Goal: Task Accomplishment & Management: Manage account settings

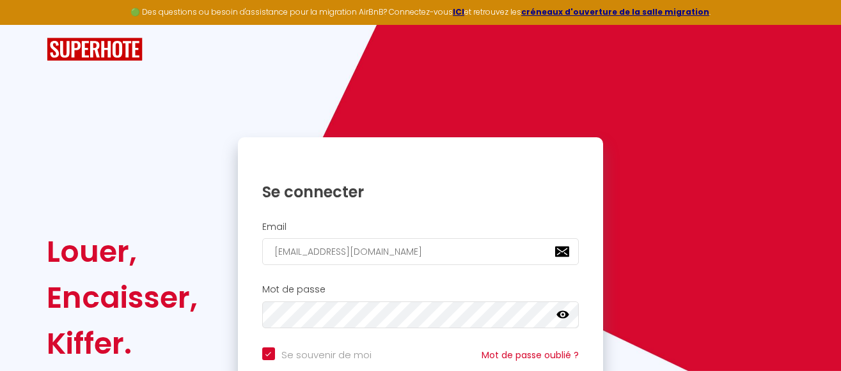
scroll to position [125, 0]
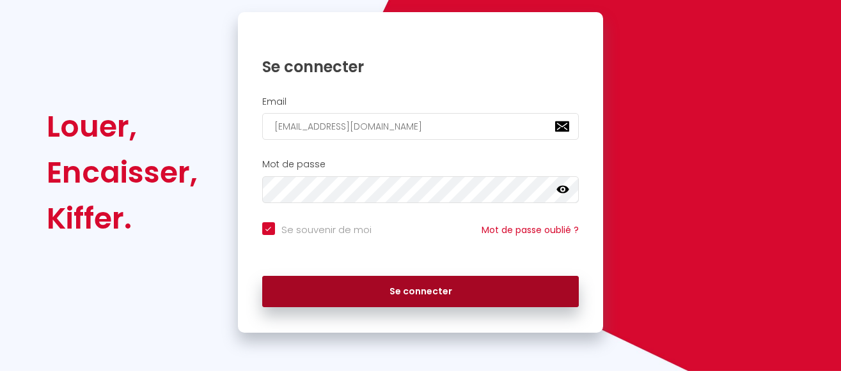
click at [418, 295] on button "Se connecter" at bounding box center [420, 292] width 317 height 32
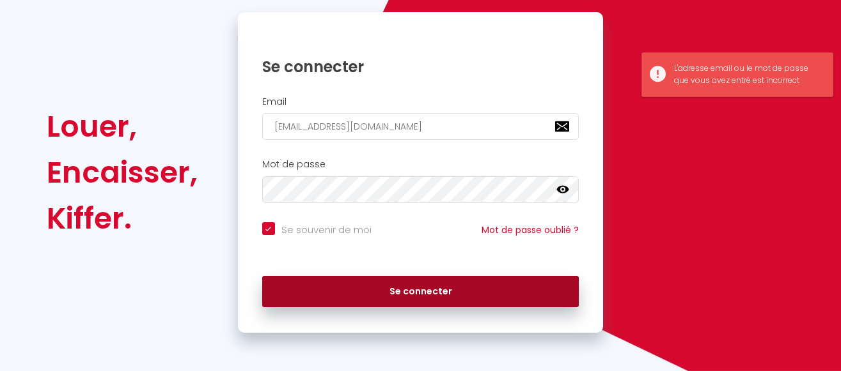
click at [418, 295] on button "Se connecter" at bounding box center [420, 292] width 317 height 32
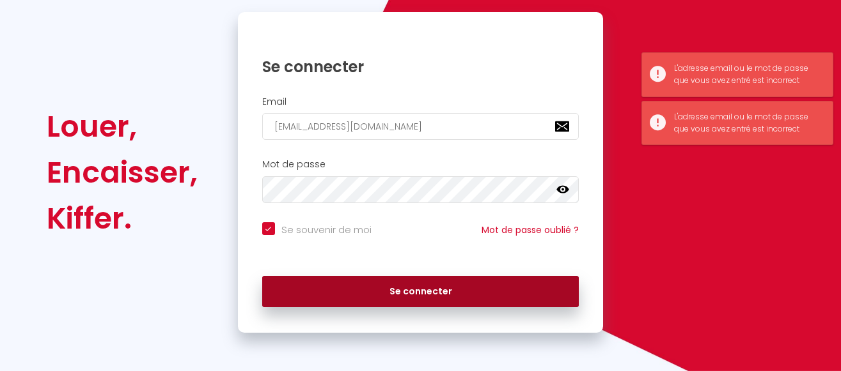
scroll to position [0, 0]
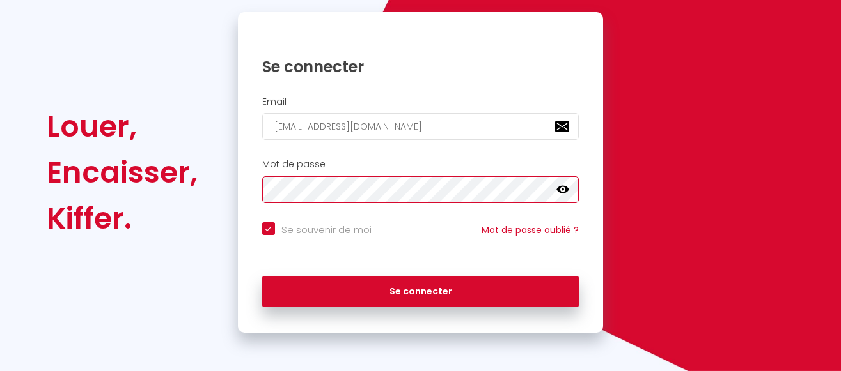
click at [262, 276] on button "Se connecter" at bounding box center [420, 292] width 317 height 32
checkbox input "true"
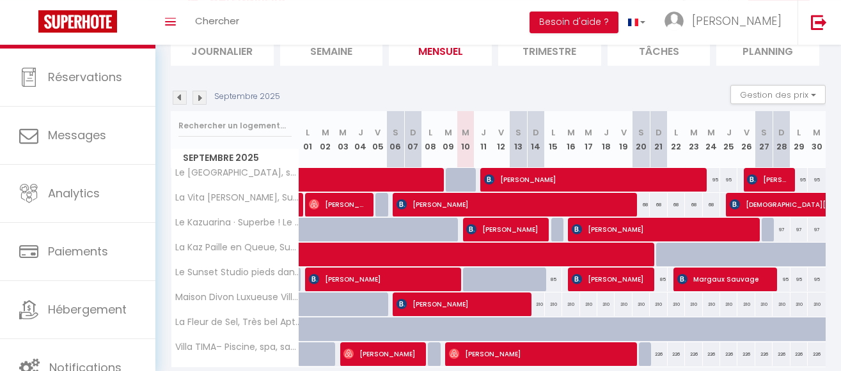
scroll to position [147, 0]
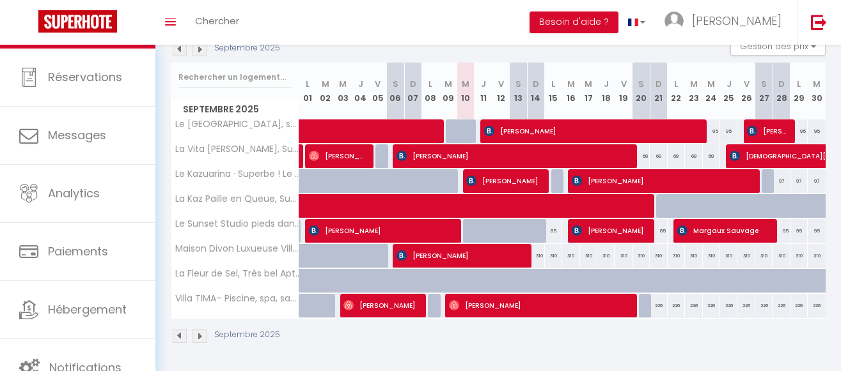
click at [655, 309] on div "226" at bounding box center [657, 306] width 17 height 24
type input "226"
type input "Dim 21 Septembre 2025"
type input "Lun 22 Septembre 2025"
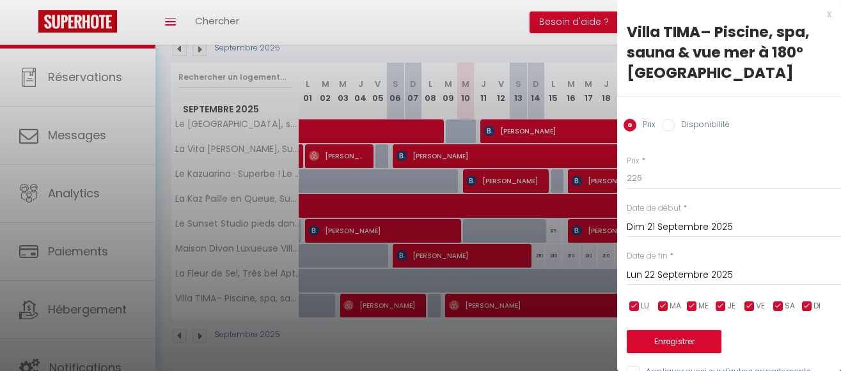
click at [504, 19] on div at bounding box center [420, 185] width 841 height 371
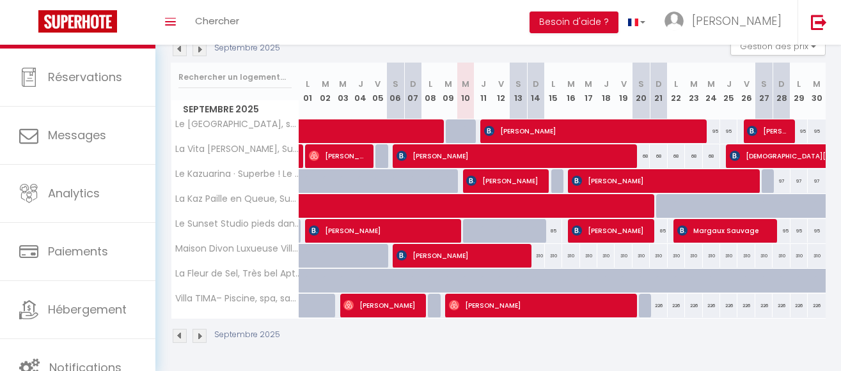
click at [644, 306] on div at bounding box center [647, 306] width 17 height 24
type input "226"
type input "[DATE]"
type input "Dim 21 Septembre 2025"
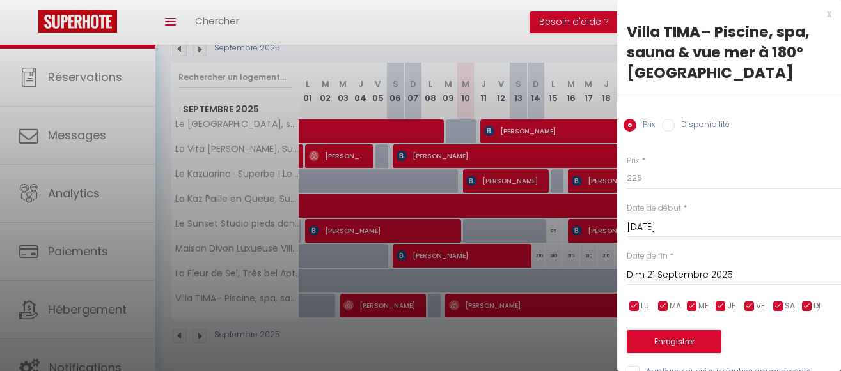
click at [543, 20] on div at bounding box center [420, 185] width 841 height 371
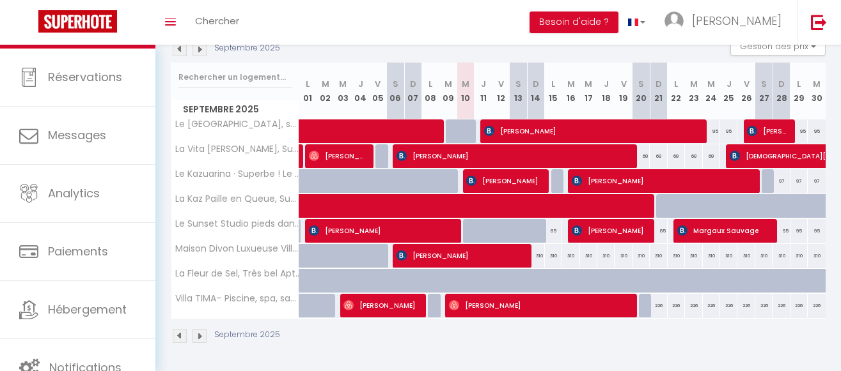
click at [200, 50] on img at bounding box center [199, 49] width 14 height 14
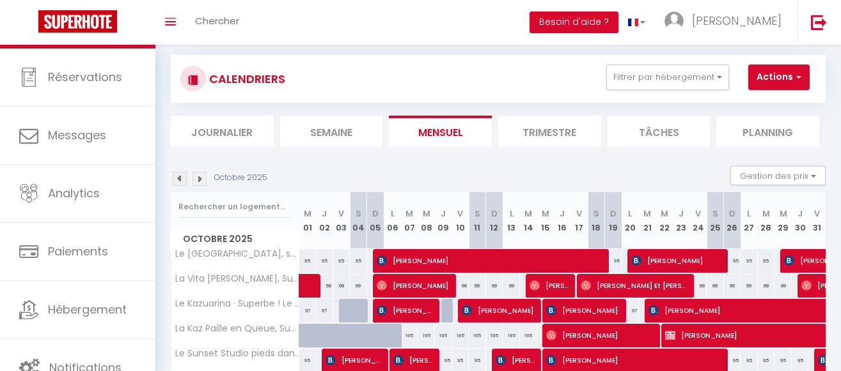
scroll to position [17, 0]
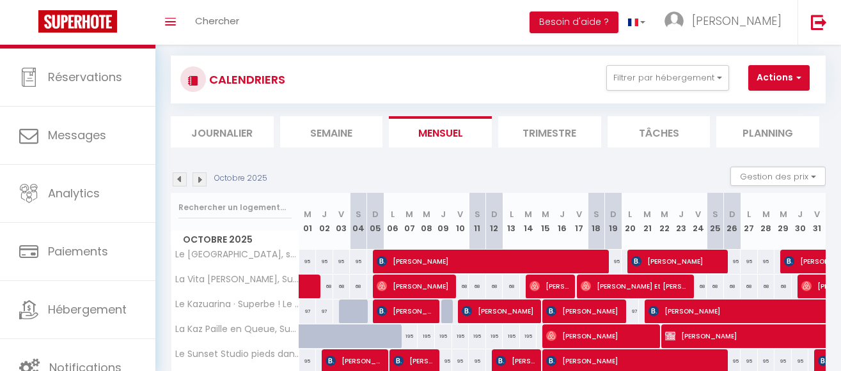
click at [181, 179] on img at bounding box center [180, 180] width 14 height 14
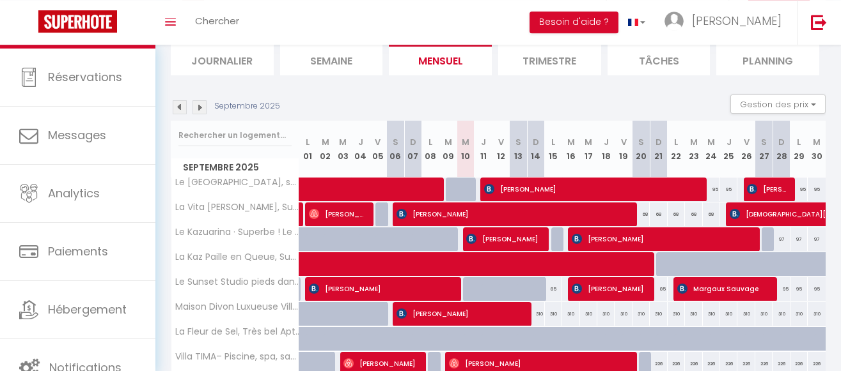
scroll to position [147, 0]
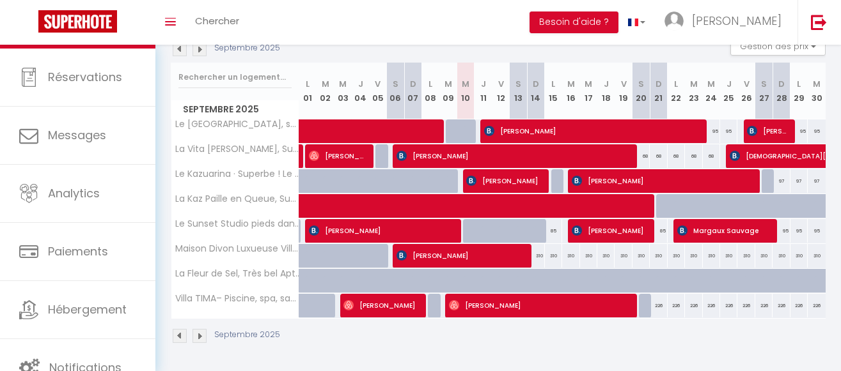
click at [648, 309] on div at bounding box center [647, 306] width 17 height 24
type input "226"
type input "[DATE]"
type input "Dim 21 Septembre 2025"
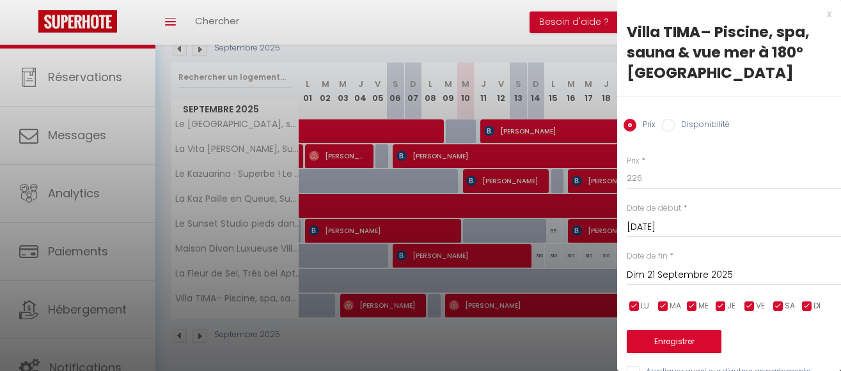
click at [669, 127] on input "Disponibilité" at bounding box center [668, 125] width 13 height 13
radio input "true"
radio input "false"
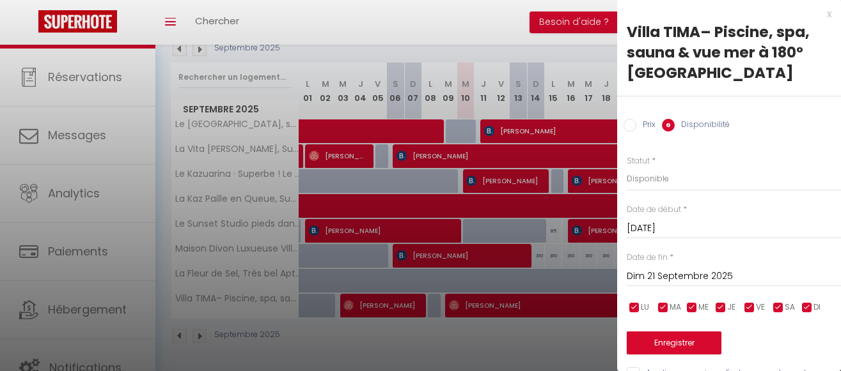
click at [684, 275] on input "Dim 21 Septembre 2025" at bounding box center [733, 276] width 214 height 17
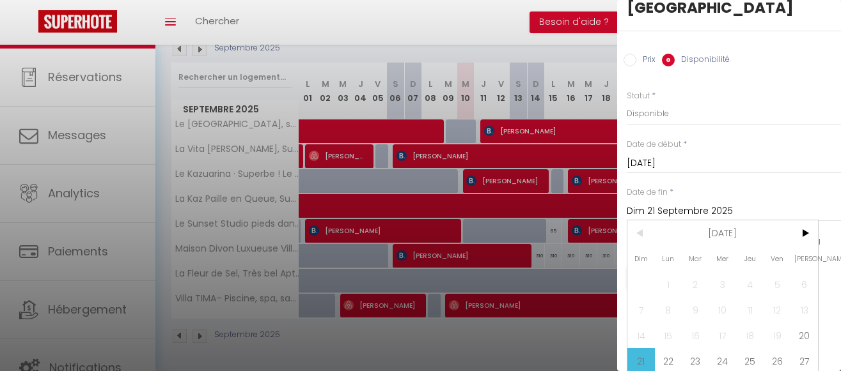
scroll to position [97, 0]
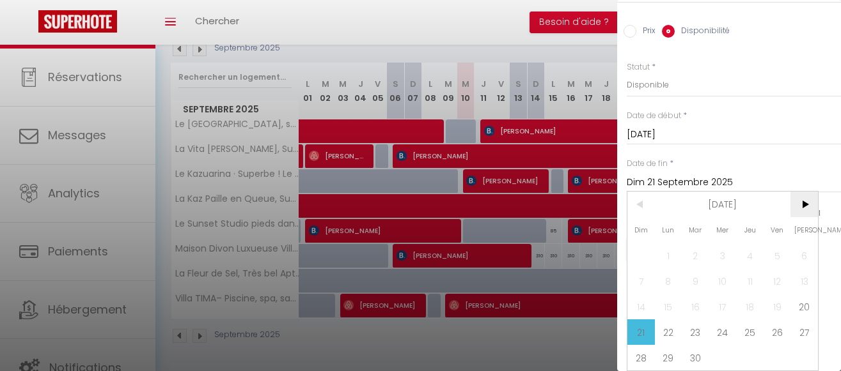
click at [808, 204] on span ">" at bounding box center [803, 205] width 27 height 26
click at [640, 309] on span "12" at bounding box center [640, 307] width 27 height 26
type input "Dim 12 Octobre 2025"
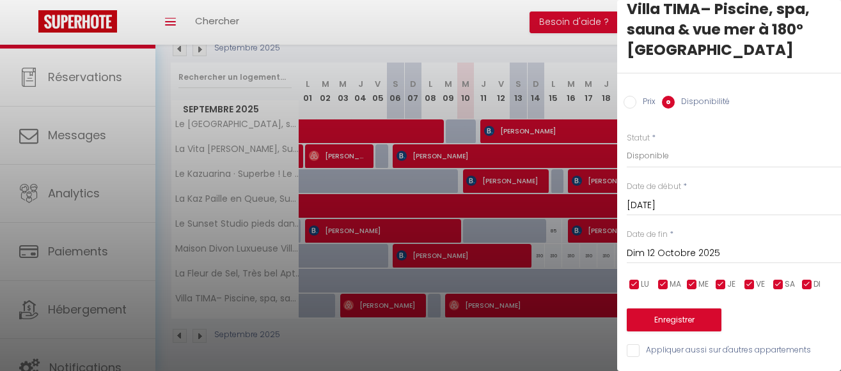
scroll to position [23, 0]
click at [626, 144] on select "Disponible Indisponible" at bounding box center [733, 156] width 214 height 24
select select "0"
click option "Indisponible" at bounding box center [0, 0] width 0 height 0
click at [674, 323] on button "Enregistrer" at bounding box center [673, 320] width 95 height 23
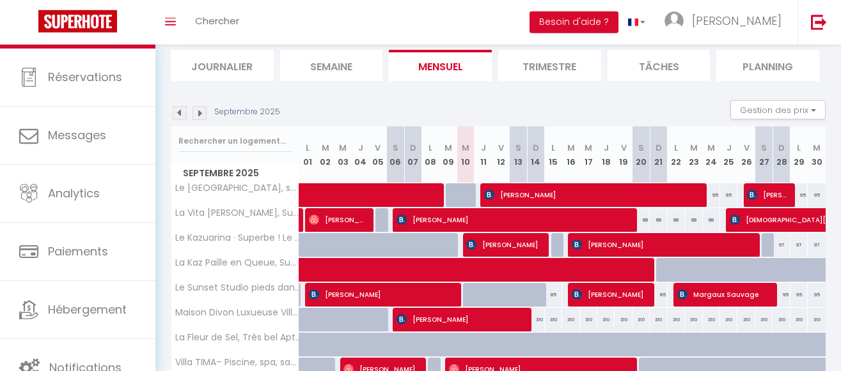
scroll to position [82, 0]
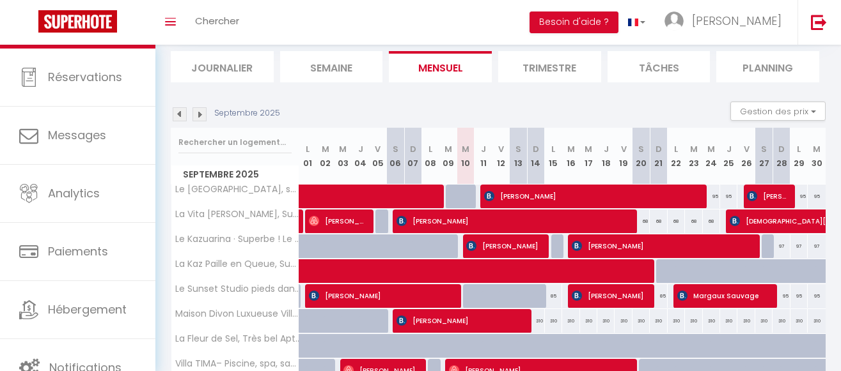
click at [201, 116] on img at bounding box center [199, 114] width 14 height 14
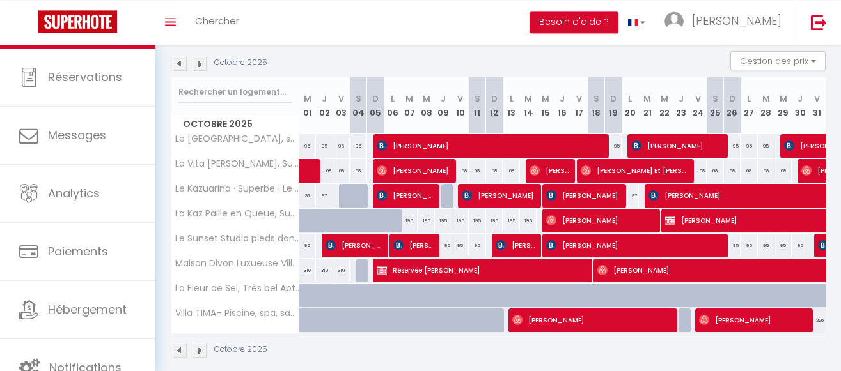
scroll to position [147, 0]
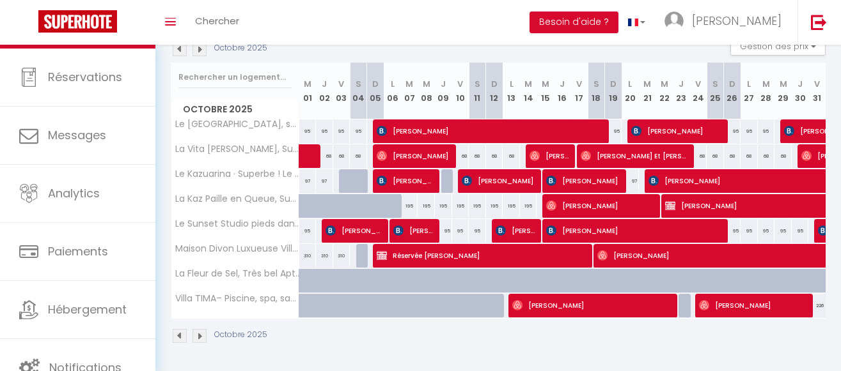
click at [316, 15] on div "Toggle menubar Chercher BUTTON Besoin d'aide ? [PERSON_NAME] Équipe" at bounding box center [462, 22] width 738 height 45
